Goal: Find specific page/section: Find specific page/section

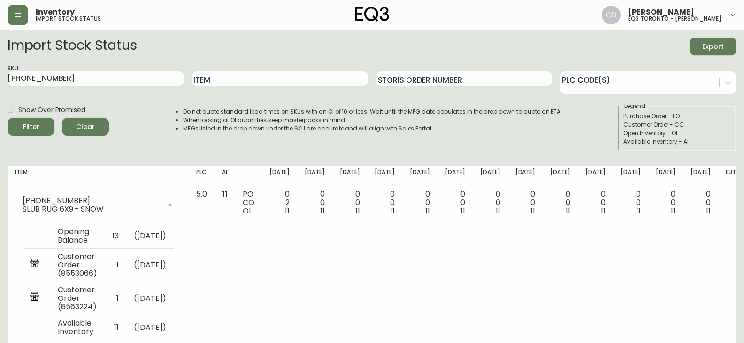
click at [133, 44] on h2 "Import Stock Status" at bounding box center [72, 47] width 129 height 18
click at [104, 46] on h2 "Import Stock Status" at bounding box center [72, 47] width 129 height 18
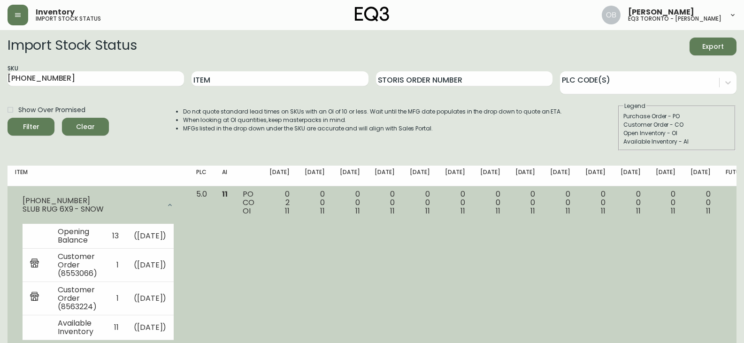
click at [179, 211] on div at bounding box center [170, 205] width 19 height 19
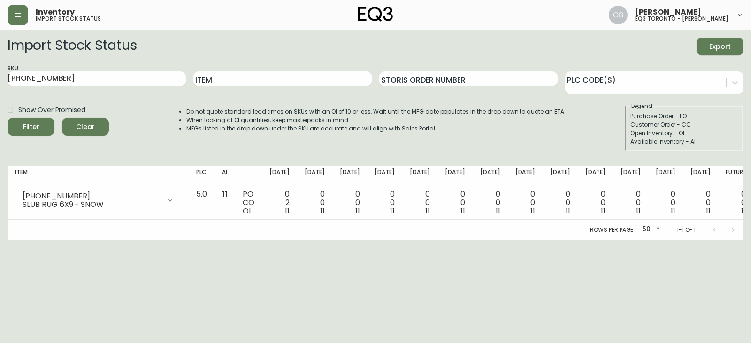
click at [187, 141] on div "Do not quote standard lead times on SKUs with an OI of 10 or less. Wait until t…" at bounding box center [367, 126] width 398 height 49
click at [123, 80] on input "[PHONE_NUMBER]" at bounding box center [97, 78] width 178 height 15
paste input "[PHONE_NUMBER]"
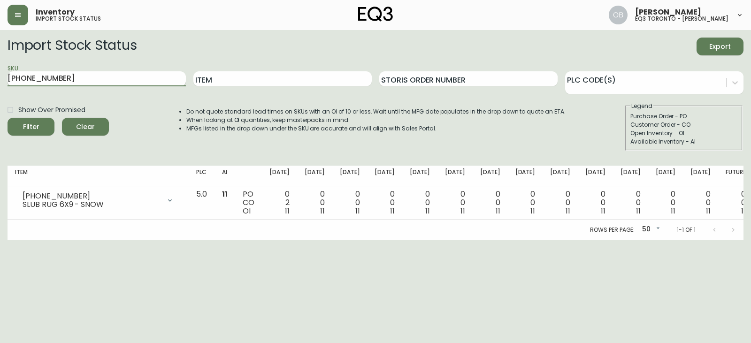
click at [8, 118] on button "Filter" at bounding box center [31, 127] width 47 height 18
drag, startPoint x: 73, startPoint y: 77, endPoint x: 2, endPoint y: 81, distance: 71.0
click at [2, 81] on main "Import Stock Status Export SKU [PHONE_NUMBER] Item Storis Order Number PLC Code…" at bounding box center [375, 135] width 751 height 210
paste input "11"
click at [8, 118] on button "Filter" at bounding box center [31, 127] width 47 height 18
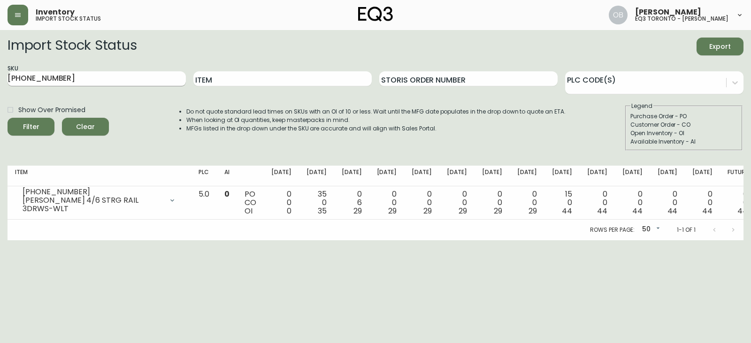
click at [69, 76] on input "[PHONE_NUMBER]" at bounding box center [97, 78] width 178 height 15
paste input "8"
click at [8, 118] on button "Filter" at bounding box center [31, 127] width 47 height 18
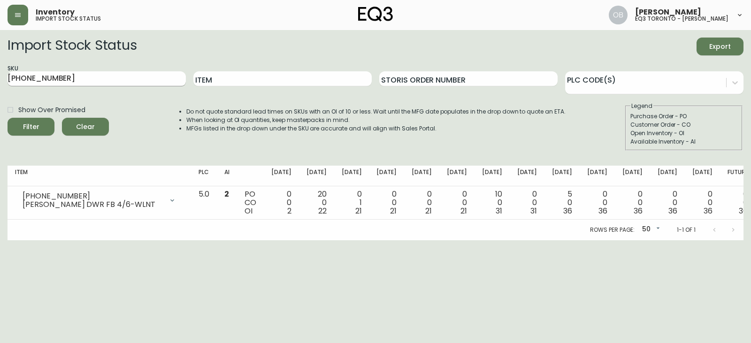
click at [116, 78] on input "[PHONE_NUMBER]" at bounding box center [97, 78] width 178 height 15
paste input "[PHONE_NUMBER]"
click at [8, 118] on button "Filter" at bounding box center [31, 127] width 47 height 18
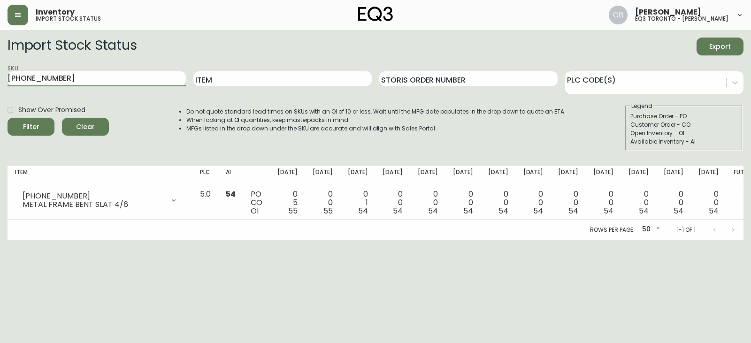
click at [67, 83] on input "[PHONE_NUMBER]" at bounding box center [97, 78] width 178 height 15
click at [8, 118] on button "Filter" at bounding box center [31, 127] width 47 height 18
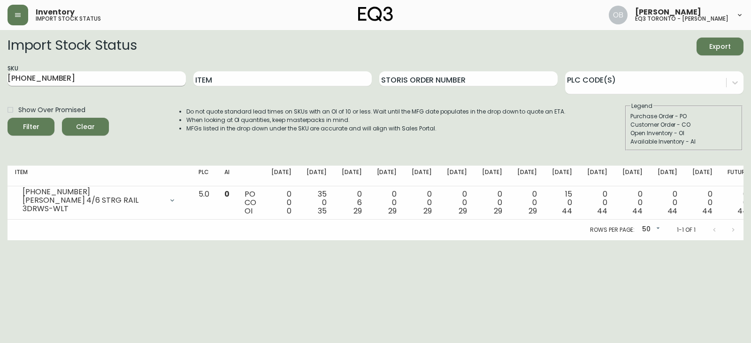
drag, startPoint x: 99, startPoint y: 89, endPoint x: 91, endPoint y: 85, distance: 9.1
click at [91, 85] on div "SKU [PHONE_NUMBER]" at bounding box center [97, 79] width 178 height 31
drag, startPoint x: 90, startPoint y: 74, endPoint x: 0, endPoint y: 78, distance: 90.2
click at [0, 78] on main "Import Stock Status Export SKU [PHONE_NUMBER] Item Storis Order Number PLC Code…" at bounding box center [375, 135] width 751 height 210
paste input "6020-426"
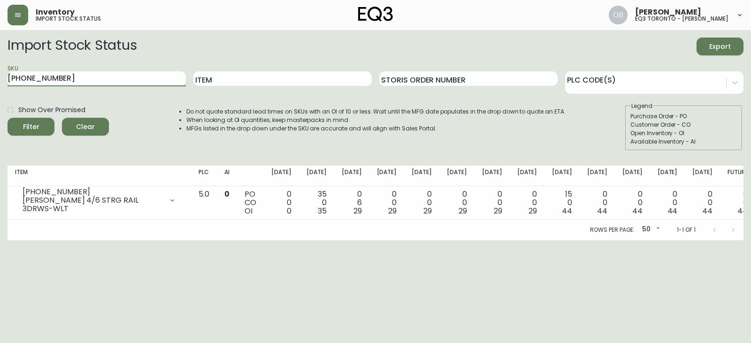
click at [8, 118] on button "Filter" at bounding box center [31, 127] width 47 height 18
drag, startPoint x: 122, startPoint y: 69, endPoint x: 116, endPoint y: 76, distance: 9.0
click at [122, 71] on div "SKU [PHONE_NUMBER]" at bounding box center [97, 79] width 178 height 31
click at [114, 80] on input "[PHONE_NUMBER]" at bounding box center [97, 78] width 178 height 15
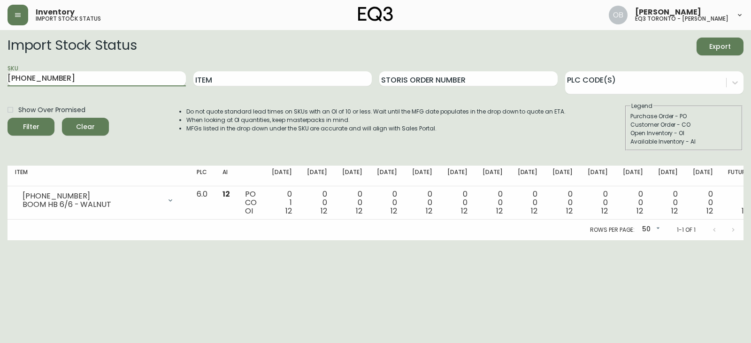
click at [114, 80] on input "[PHONE_NUMBER]" at bounding box center [97, 78] width 178 height 15
paste input "0"
click at [8, 118] on button "Filter" at bounding box center [31, 127] width 47 height 18
click at [135, 76] on input "[PHONE_NUMBER]" at bounding box center [97, 78] width 178 height 15
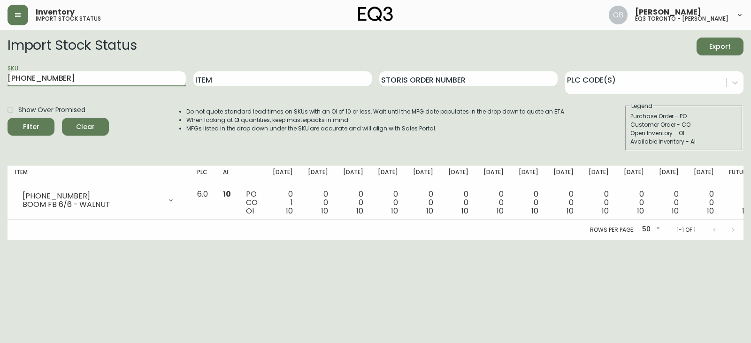
click at [135, 76] on input "[PHONE_NUMBER]" at bounding box center [97, 78] width 178 height 15
paste input "12"
click at [8, 118] on button "Filter" at bounding box center [31, 127] width 47 height 18
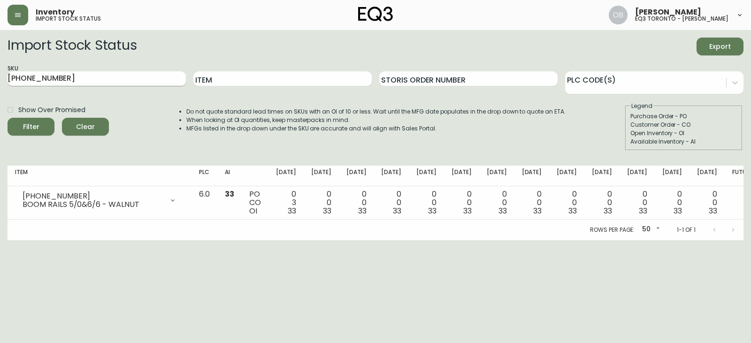
click at [144, 82] on input "[PHONE_NUMBER]" at bounding box center [97, 78] width 178 height 15
paste input "60"
click at [8, 118] on button "Filter" at bounding box center [31, 127] width 47 height 18
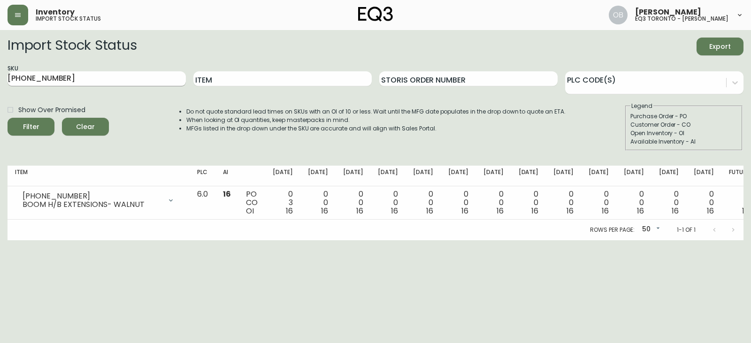
click at [123, 77] on input "[PHONE_NUMBER]" at bounding box center [97, 78] width 178 height 15
paste input "[PHONE_NUMBER]"
click at [8, 118] on button "Filter" at bounding box center [31, 127] width 47 height 18
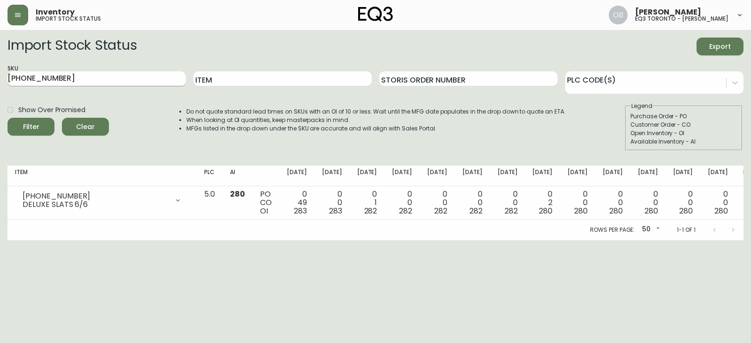
click at [118, 74] on input "[PHONE_NUMBER]" at bounding box center [97, 78] width 178 height 15
paste input "[PHONE_NUMBER]"
type input "[PHONE_NUMBER]"
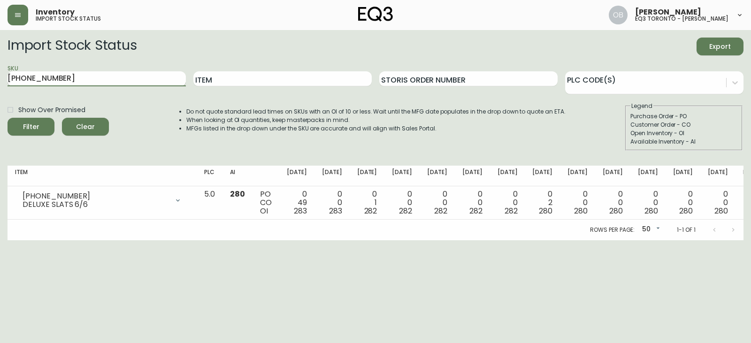
click at [8, 118] on button "Filter" at bounding box center [31, 127] width 47 height 18
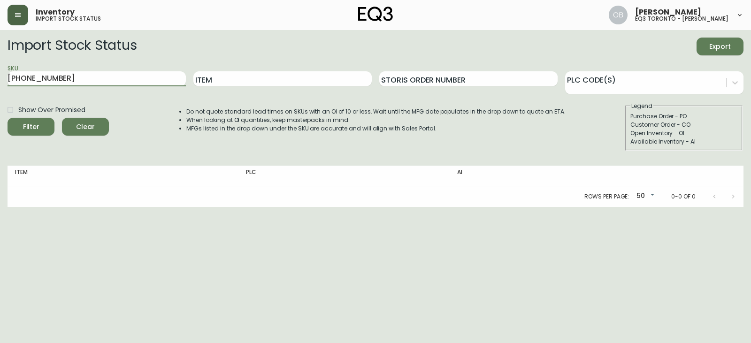
click at [21, 14] on icon "button" at bounding box center [18, 15] width 6 height 4
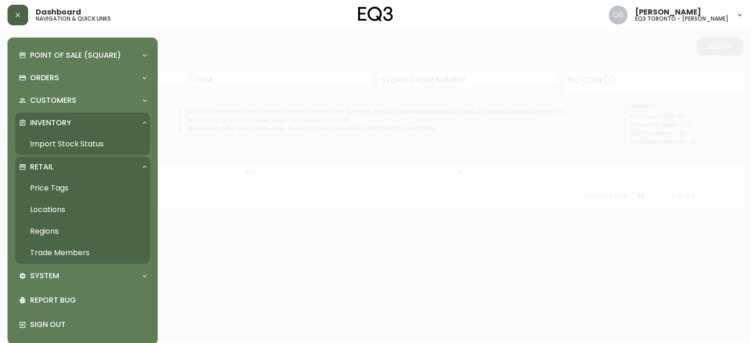
click at [49, 254] on link "Trade Members" at bounding box center [82, 253] width 135 height 22
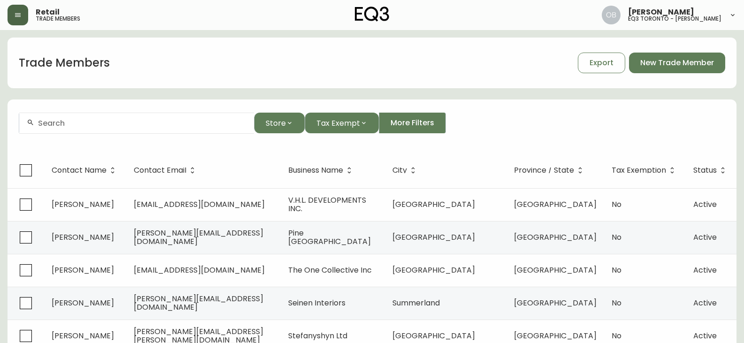
click at [72, 115] on div at bounding box center [136, 123] width 235 height 21
paste input "MOFRAD DESIGN"
click at [131, 125] on input "MOFRAD DESIGN" at bounding box center [142, 123] width 208 height 9
click at [140, 120] on input "MOFRAD DESIGN" at bounding box center [142, 123] width 208 height 9
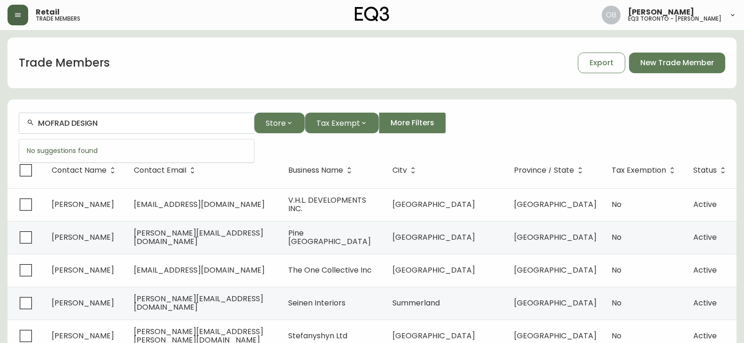
click at [73, 123] on input "MOFRAD DESIGN" at bounding box center [142, 123] width 208 height 9
click at [75, 169] on span "[PERSON_NAME]" at bounding box center [62, 173] width 62 height 11
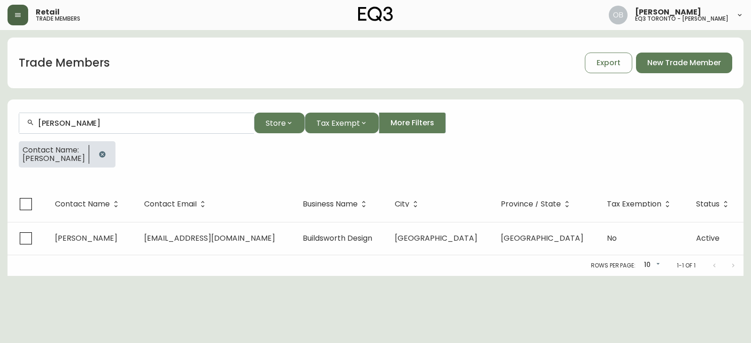
type input "[PERSON_NAME]"
click at [105, 155] on icon "button" at bounding box center [102, 154] width 6 height 6
